Goal: Book appointment/travel/reservation

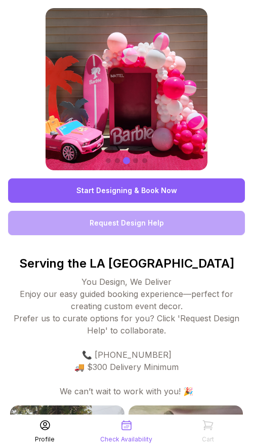
click at [153, 193] on link "Start Designing & Book Now" at bounding box center [126, 190] width 237 height 24
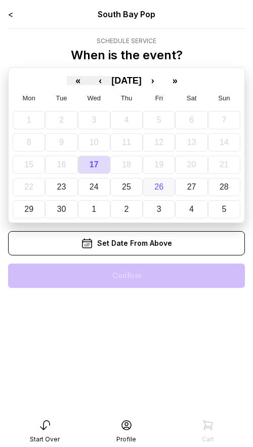
click at [160, 185] on abbr "26" at bounding box center [159, 186] width 9 height 9
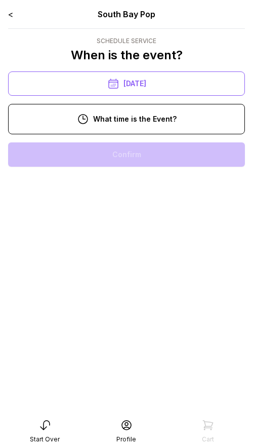
click at [133, 186] on div "11:00 am" at bounding box center [126, 187] width 221 height 24
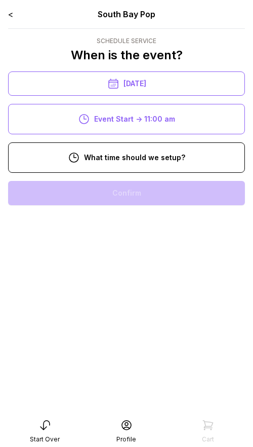
click at [131, 191] on div "8:00 am" at bounding box center [126, 193] width 221 height 24
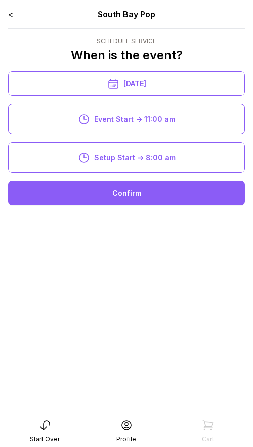
click at [130, 190] on div "Confirm" at bounding box center [126, 193] width 237 height 24
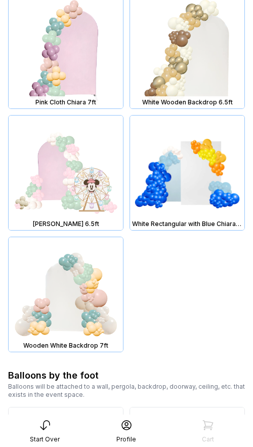
scroll to position [2810, 0]
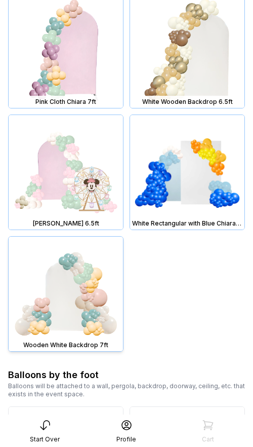
click at [83, 279] on img at bounding box center [66, 294] width 115 height 115
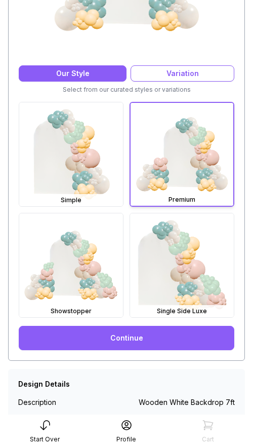
scroll to position [241, 0]
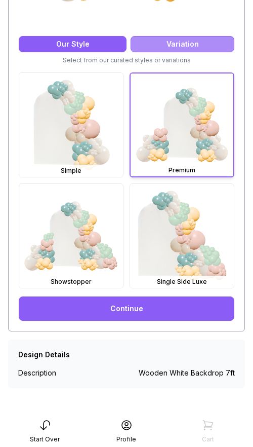
click at [150, 46] on div "Variation" at bounding box center [183, 44] width 104 height 16
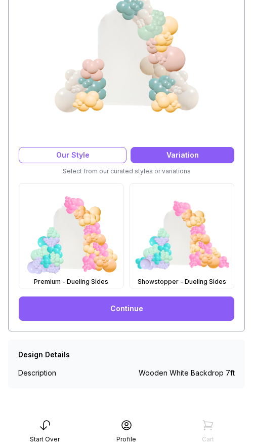
scroll to position [130, 0]
click at [178, 232] on img at bounding box center [182, 236] width 104 height 104
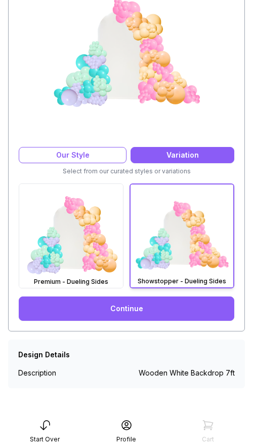
click at [153, 313] on link "Continue" at bounding box center [127, 309] width 216 height 24
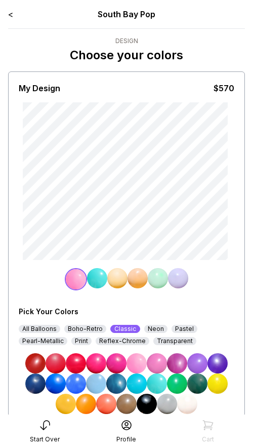
click at [10, 16] on link "<" at bounding box center [10, 14] width 5 height 10
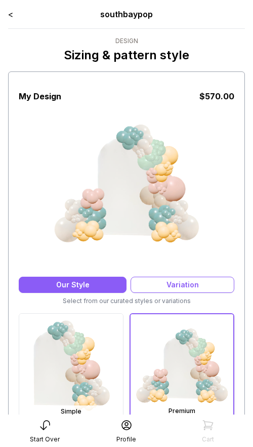
click at [10, 15] on link "<" at bounding box center [10, 14] width 5 height 10
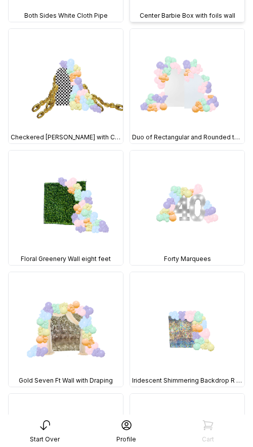
scroll to position [342, 0]
